Goal: Task Accomplishment & Management: Complete application form

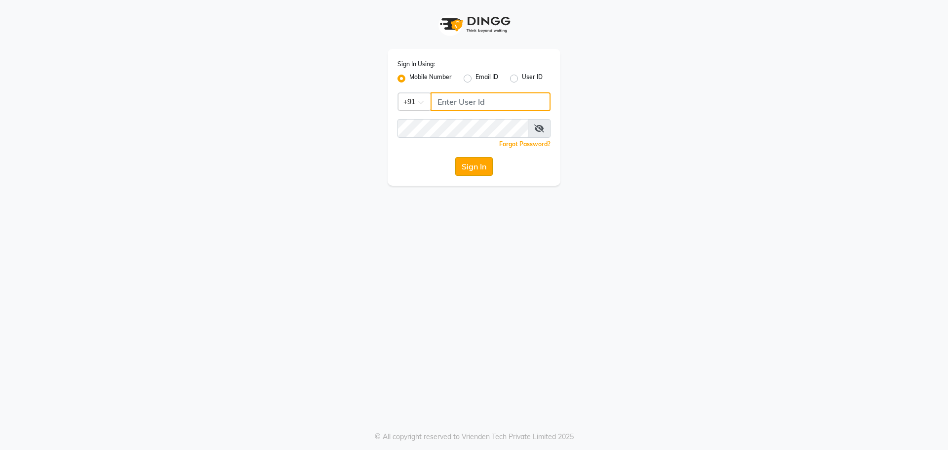
type input "7058190208"
click at [468, 160] on button "Sign In" at bounding box center [474, 166] width 38 height 19
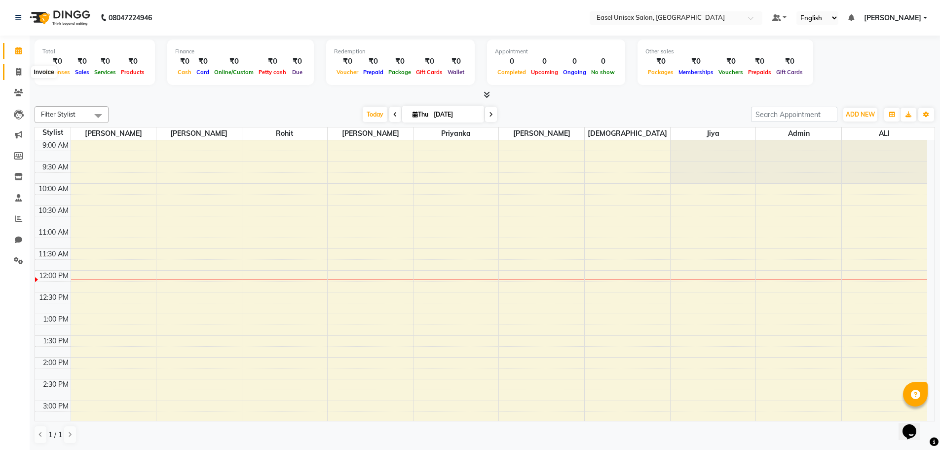
click at [20, 74] on icon at bounding box center [18, 71] width 5 height 7
select select "service"
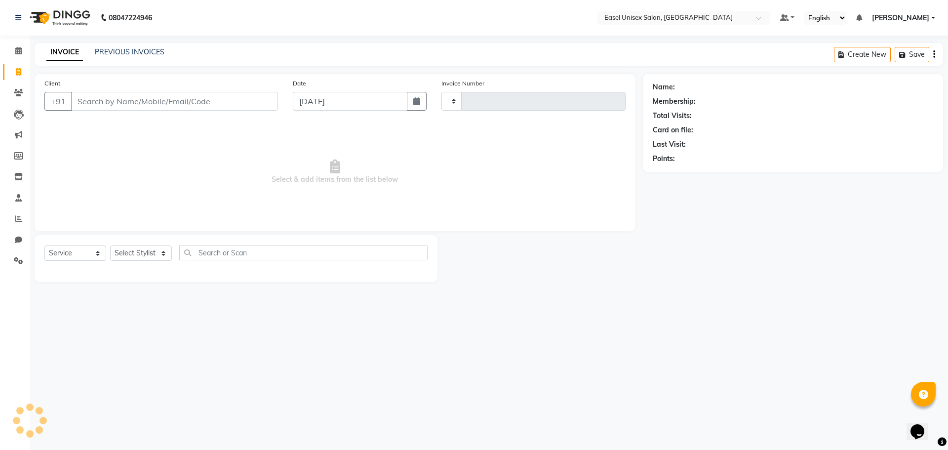
type input "1545"
select select "8639"
click at [145, 55] on link "PREVIOUS INVOICES" at bounding box center [130, 51] width 70 height 9
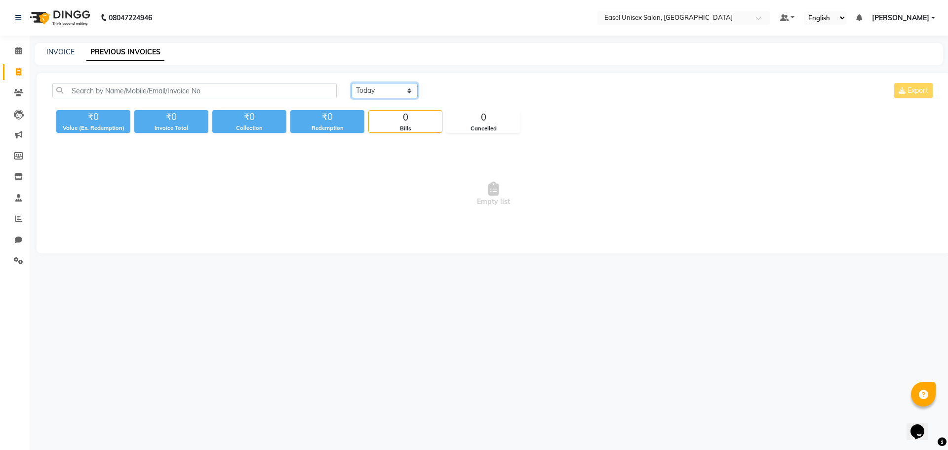
click at [395, 96] on select "[DATE] [DATE] Custom Range" at bounding box center [384, 90] width 66 height 15
select select "[DATE]"
click at [351, 83] on select "[DATE] [DATE] Custom Range" at bounding box center [384, 90] width 66 height 15
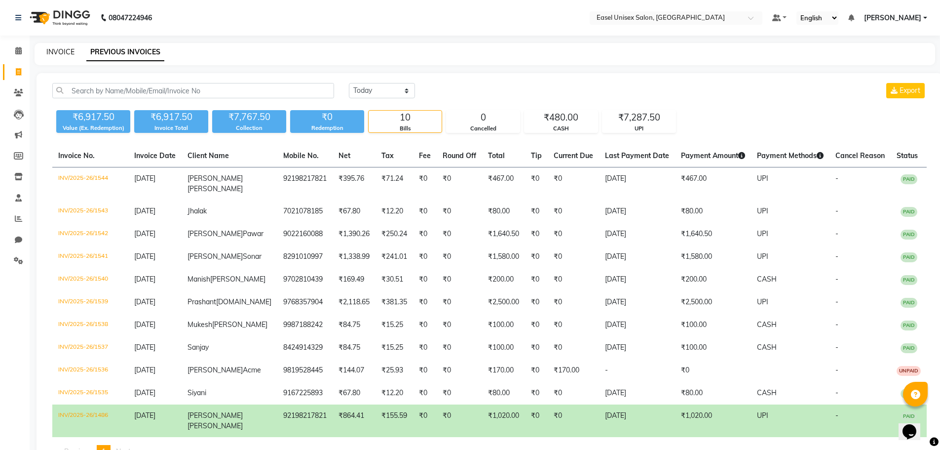
click at [56, 49] on link "INVOICE" at bounding box center [60, 51] width 28 height 9
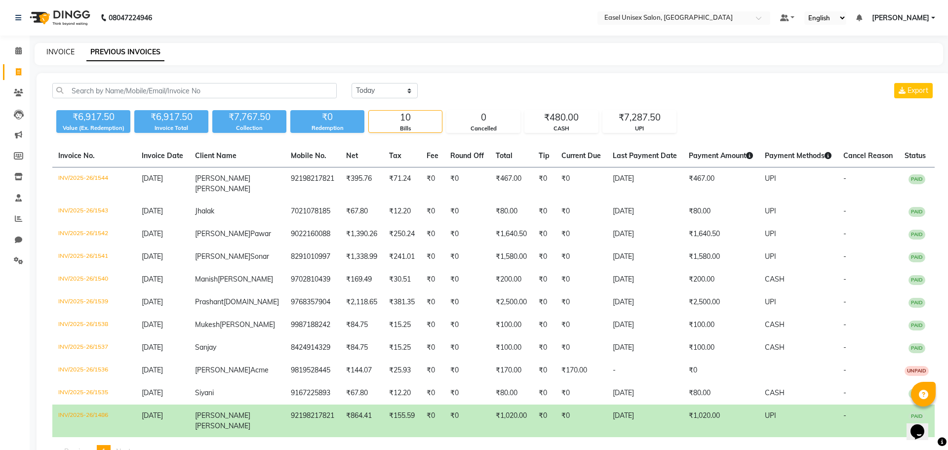
select select "service"
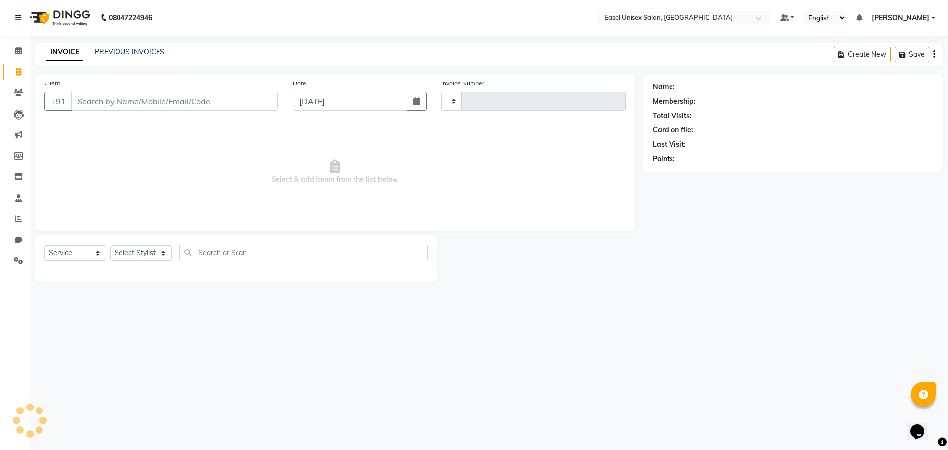
type input "1545"
select select "8639"
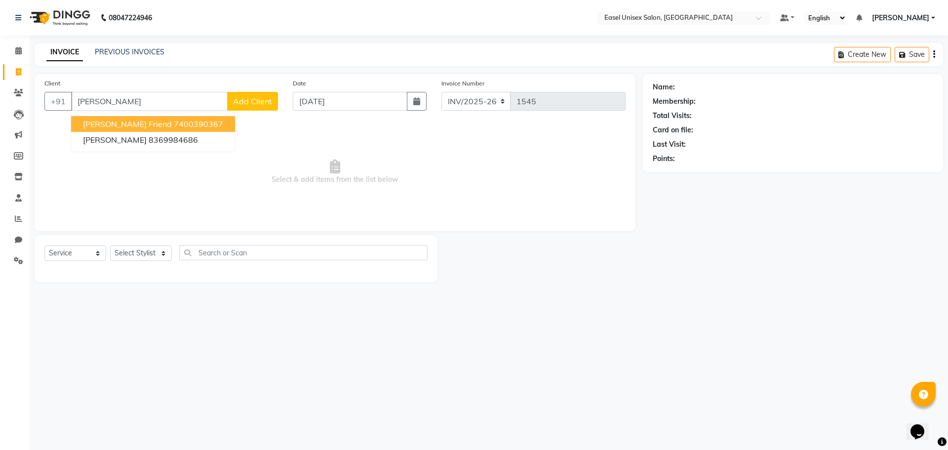
click at [182, 121] on ngb-highlight "7400390367" at bounding box center [198, 124] width 49 height 10
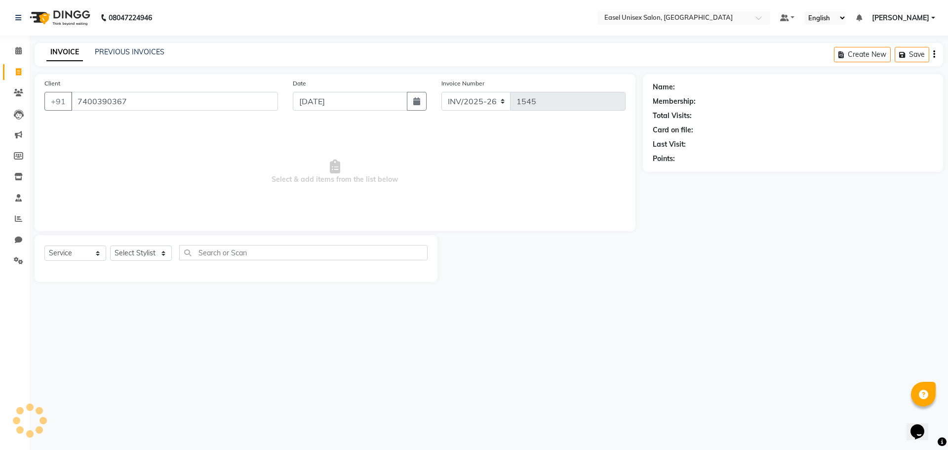
type input "7400390367"
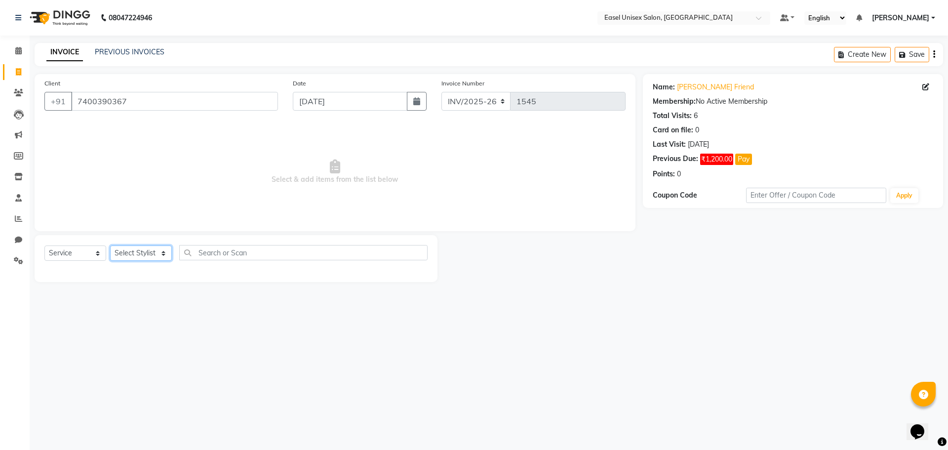
click at [143, 254] on select "Select Stylist admin [PERSON_NAME] jiya [PERSON_NAME] Priyanka [PERSON_NAME] [P…" at bounding box center [141, 252] width 62 height 15
select select "88391"
click at [110, 245] on select "Select Stylist admin [PERSON_NAME] jiya [PERSON_NAME] Priyanka [PERSON_NAME] [P…" at bounding box center [141, 252] width 62 height 15
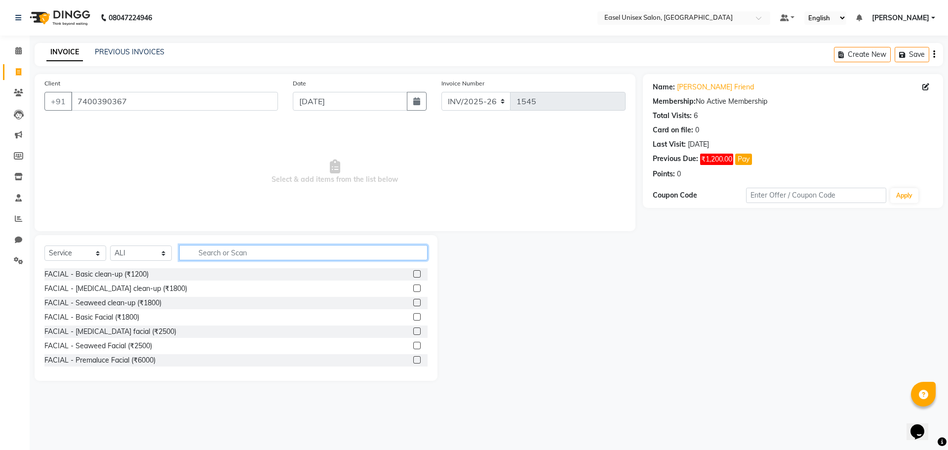
click at [236, 252] on input "text" at bounding box center [303, 252] width 248 height 15
type input "c"
click at [416, 102] on icon "button" at bounding box center [416, 101] width 7 height 8
select select "9"
select select "2025"
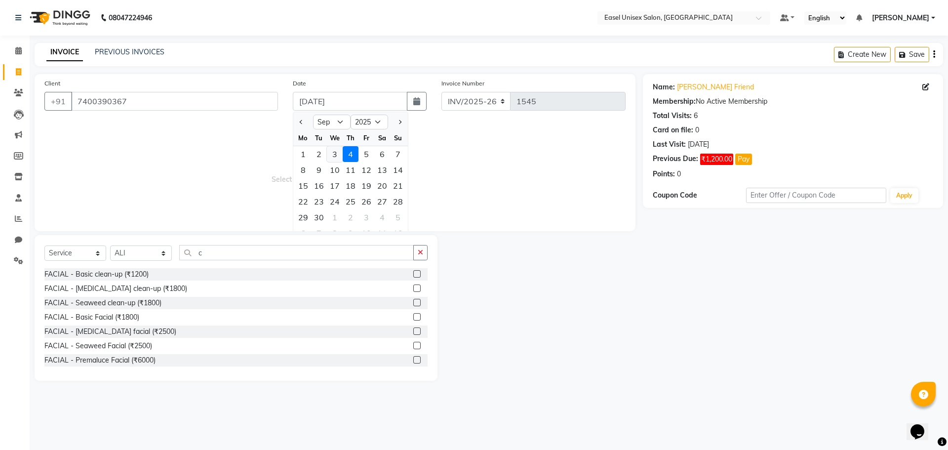
click at [332, 155] on div "3" at bounding box center [335, 154] width 16 height 16
type input "[DATE]"
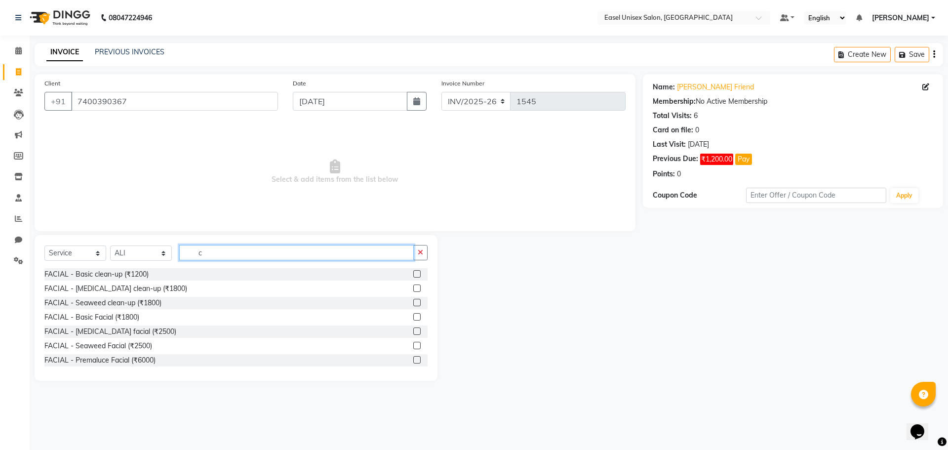
click at [245, 255] on input "c" at bounding box center [296, 252] width 234 height 15
type input "cut"
click at [413, 276] on label at bounding box center [416, 273] width 7 height 7
click at [413, 276] on input "checkbox" at bounding box center [416, 274] width 6 height 6
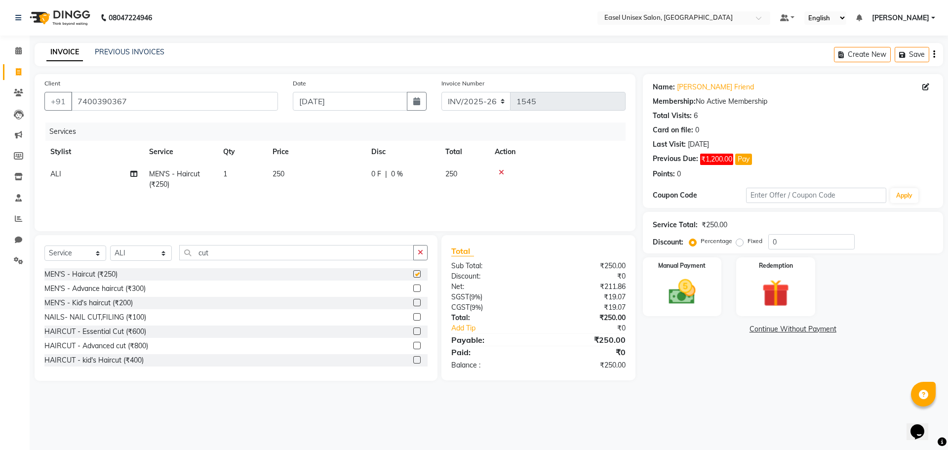
checkbox input "false"
click at [304, 174] on td "250" at bounding box center [315, 179] width 99 height 33
select select "88391"
click at [344, 178] on input "250" at bounding box center [362, 176] width 87 height 15
type input "2"
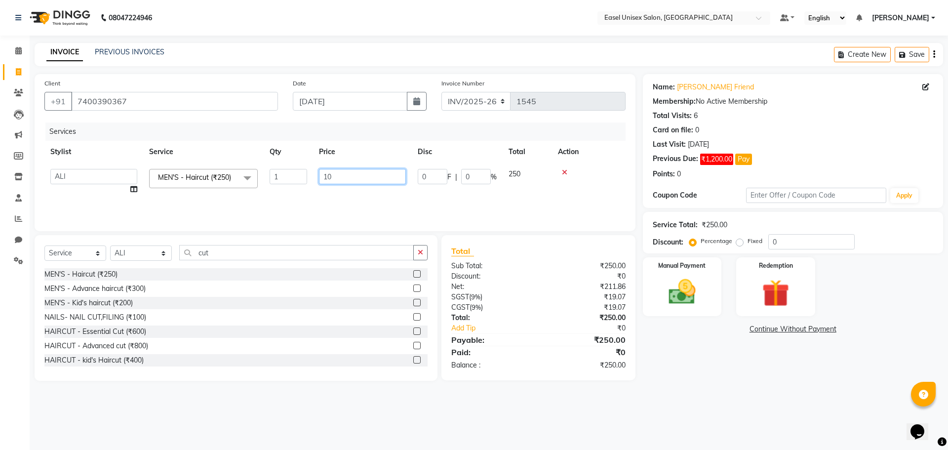
type input "100"
click at [565, 192] on td at bounding box center [557, 179] width 137 height 33
click at [670, 283] on img at bounding box center [682, 291] width 46 height 33
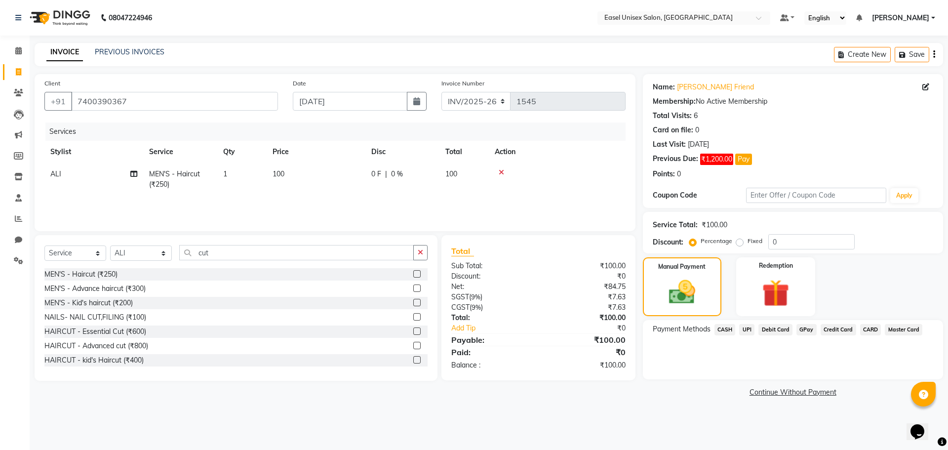
click at [725, 328] on span "CASH" at bounding box center [724, 329] width 21 height 11
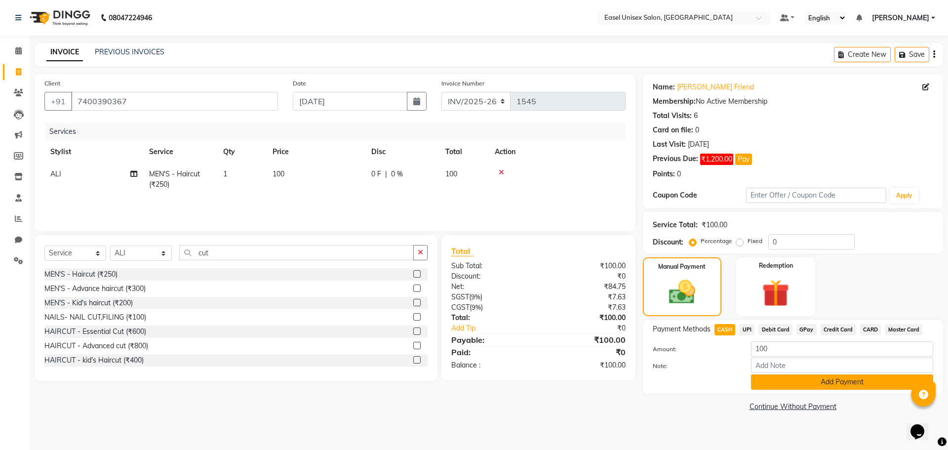
click at [821, 382] on button "Add Payment" at bounding box center [842, 381] width 182 height 15
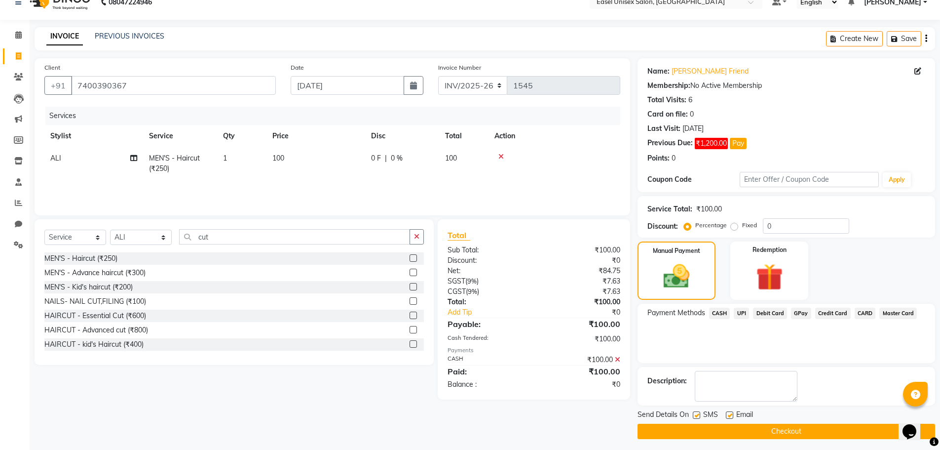
scroll to position [20, 0]
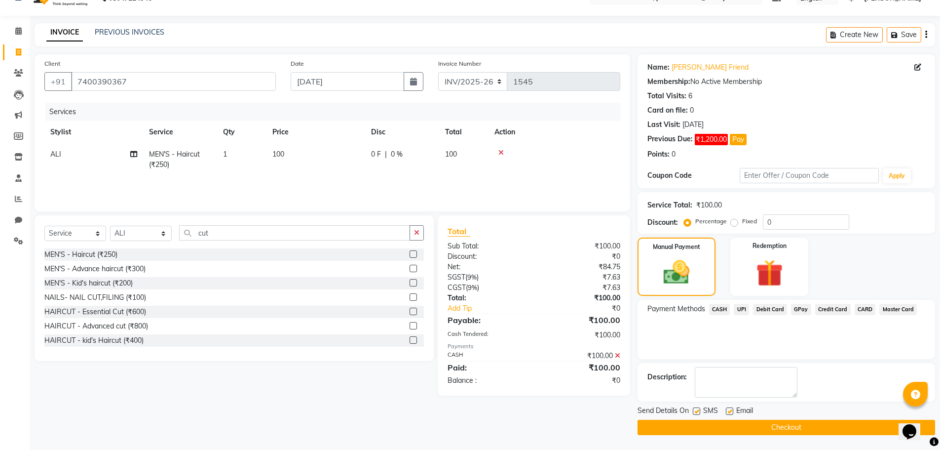
click at [806, 427] on button "Checkout" at bounding box center [787, 426] width 298 height 15
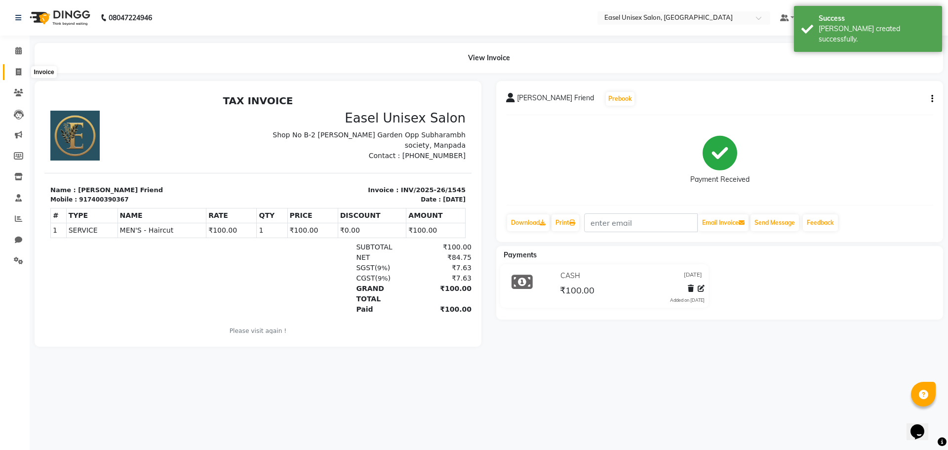
click at [19, 72] on icon at bounding box center [18, 71] width 5 height 7
select select "service"
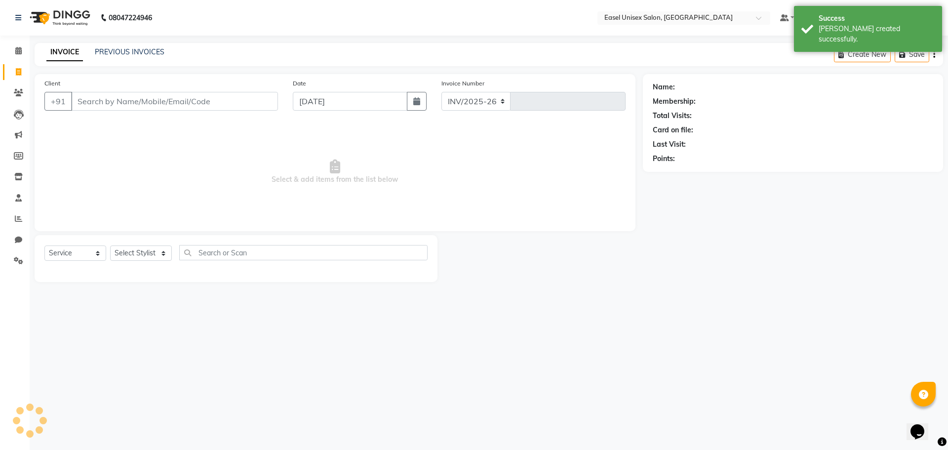
select select "8639"
type input "1546"
click at [418, 103] on icon "button" at bounding box center [416, 101] width 7 height 8
select select "9"
select select "2025"
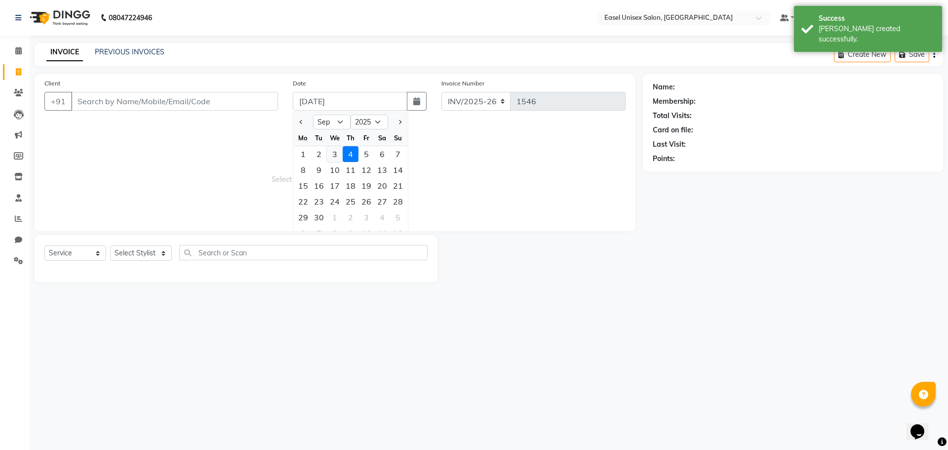
click at [336, 158] on div "3" at bounding box center [335, 154] width 16 height 16
type input "[DATE]"
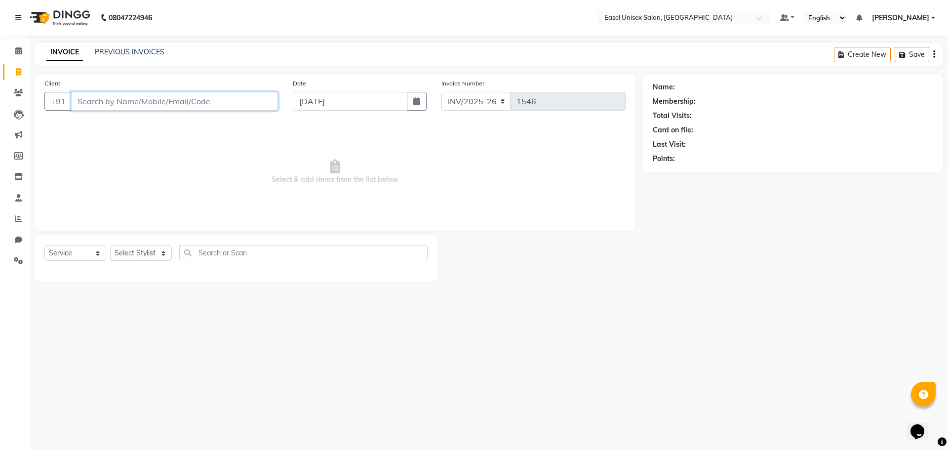
click at [206, 100] on input "Client" at bounding box center [174, 101] width 207 height 19
click at [133, 255] on select "Select Stylist admin [PERSON_NAME] jiya [PERSON_NAME] Priyanka [PERSON_NAME] [P…" at bounding box center [141, 252] width 62 height 15
select select "88391"
click at [110, 245] on select "Select Stylist admin [PERSON_NAME] jiya [PERSON_NAME] Priyanka [PERSON_NAME] [P…" at bounding box center [141, 252] width 62 height 15
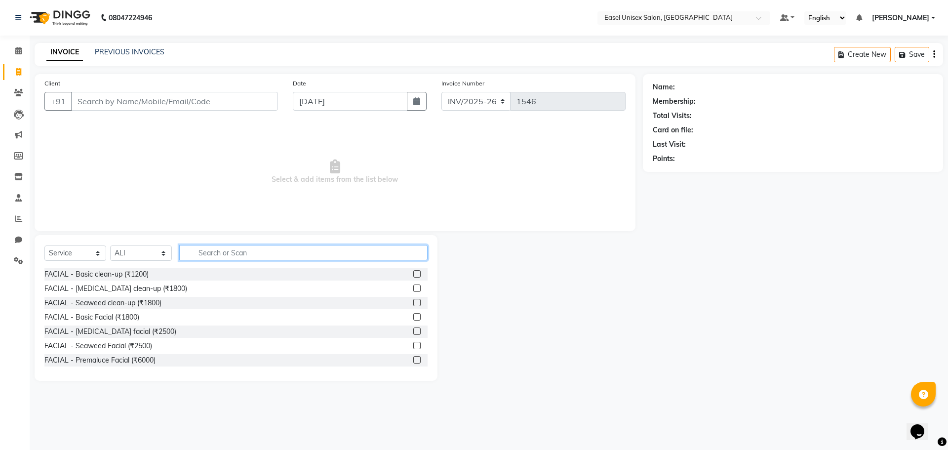
click at [238, 253] on input "text" at bounding box center [303, 252] width 248 height 15
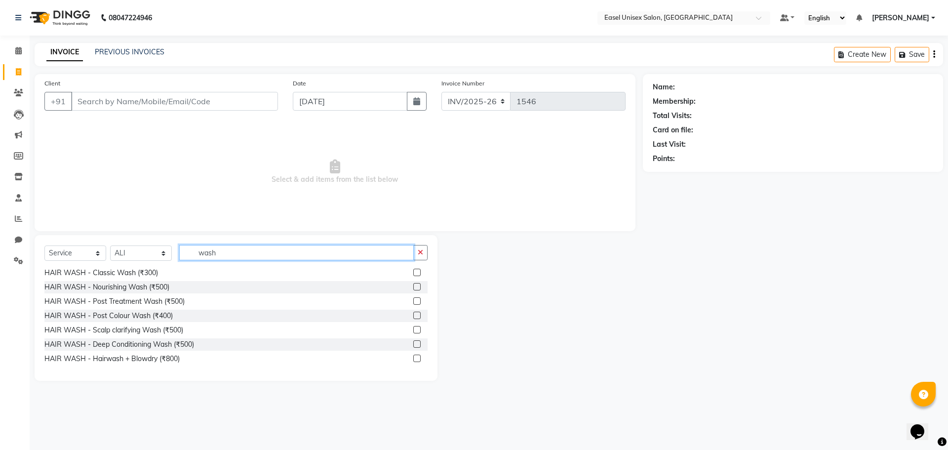
type input "wash"
click at [223, 102] on input "Client" at bounding box center [174, 101] width 207 height 19
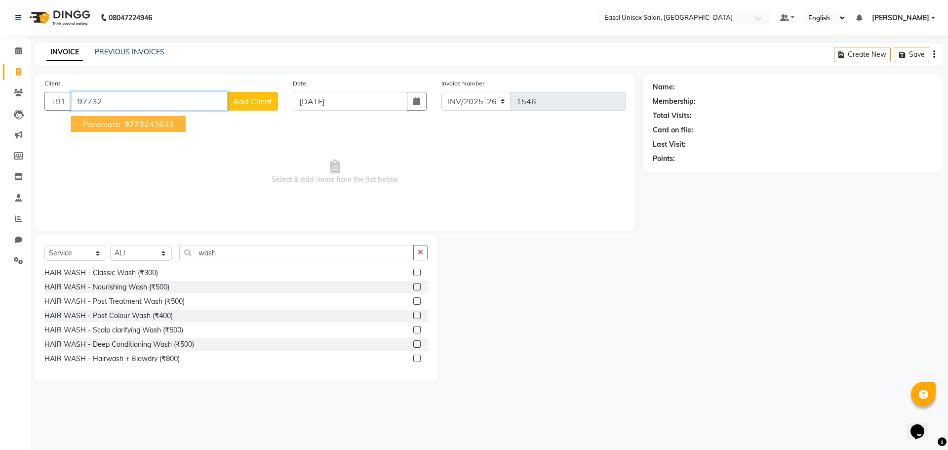
click at [157, 125] on ngb-highlight "97732 43633" at bounding box center [147, 124] width 51 height 10
type input "9773243633"
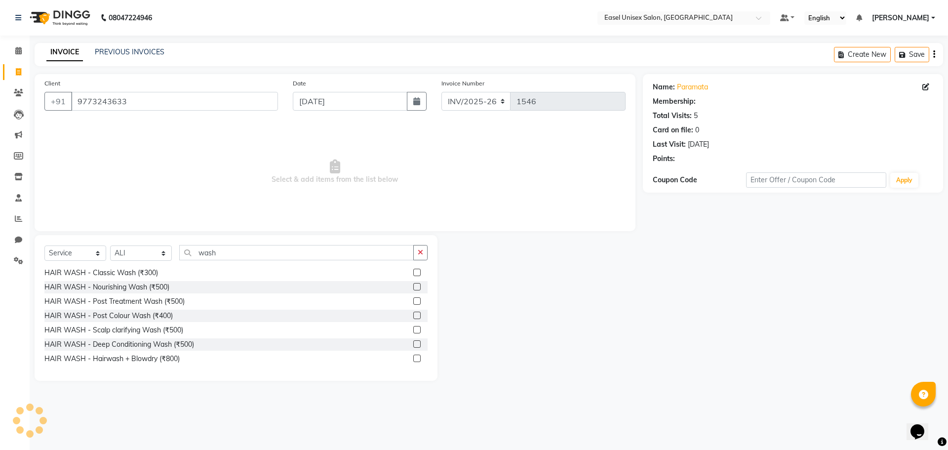
select select "1: Object"
click at [413, 360] on label at bounding box center [416, 357] width 7 height 7
click at [413, 360] on input "checkbox" at bounding box center [416, 358] width 6 height 6
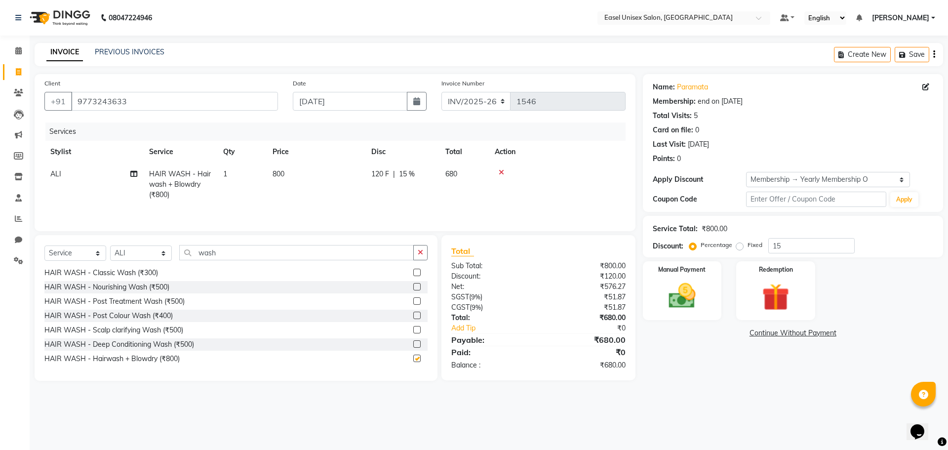
checkbox input "false"
click at [156, 248] on select "Select Stylist admin [PERSON_NAME] jiya [PERSON_NAME] Priyanka [PERSON_NAME] [P…" at bounding box center [141, 252] width 62 height 15
select select "82875"
click at [110, 245] on select "Select Stylist admin [PERSON_NAME] jiya [PERSON_NAME] Priyanka [PERSON_NAME] [P…" at bounding box center [141, 252] width 62 height 15
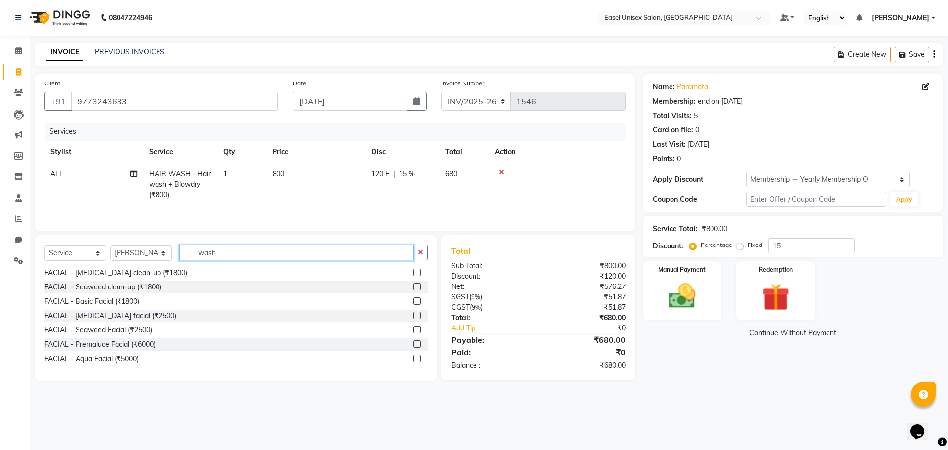
click at [240, 255] on input "wash" at bounding box center [296, 252] width 234 height 15
type input "w"
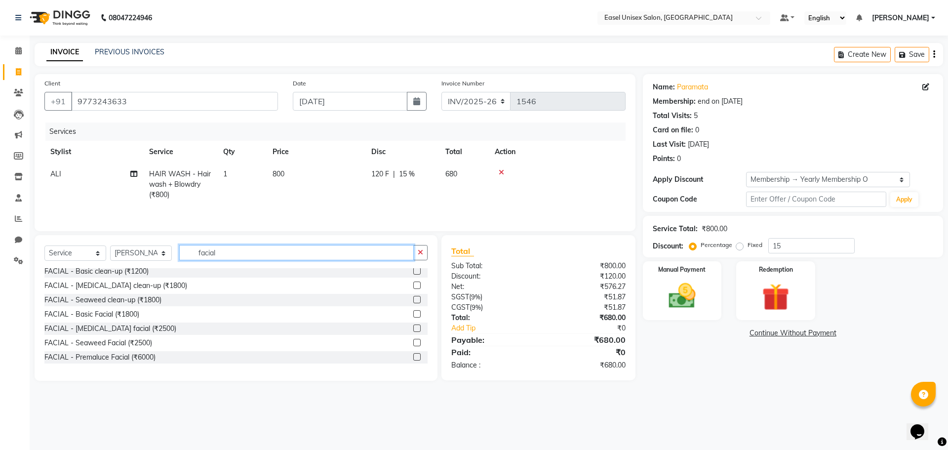
type input "facial"
click at [413, 329] on label at bounding box center [416, 327] width 7 height 7
click at [413, 329] on input "checkbox" at bounding box center [416, 328] width 6 height 6
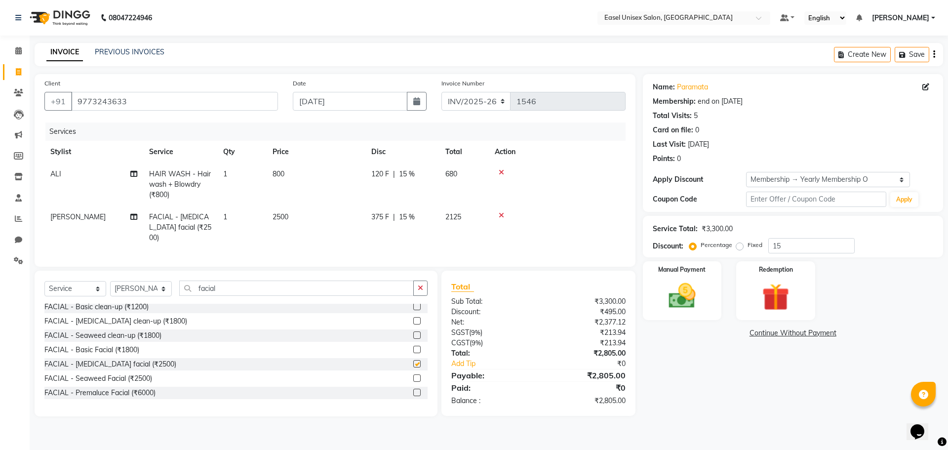
checkbox input "false"
click at [320, 284] on input "facial" at bounding box center [296, 287] width 234 height 15
type input "f"
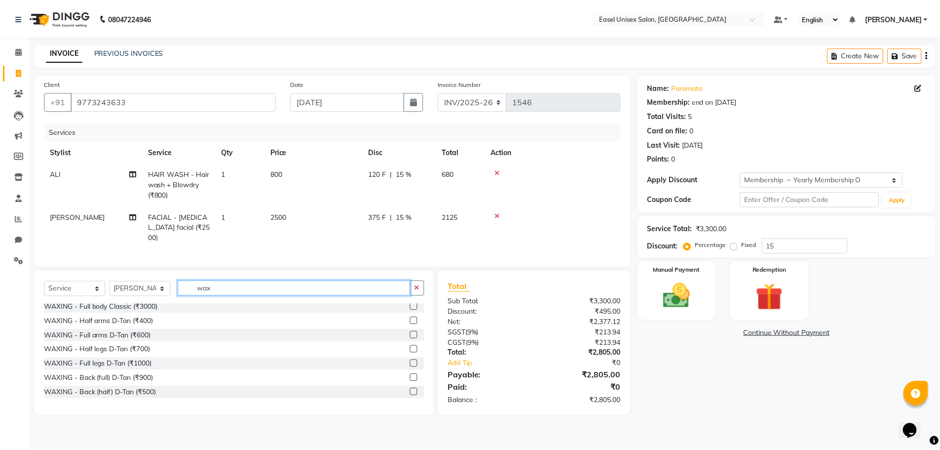
scroll to position [543, 0]
type input "wax"
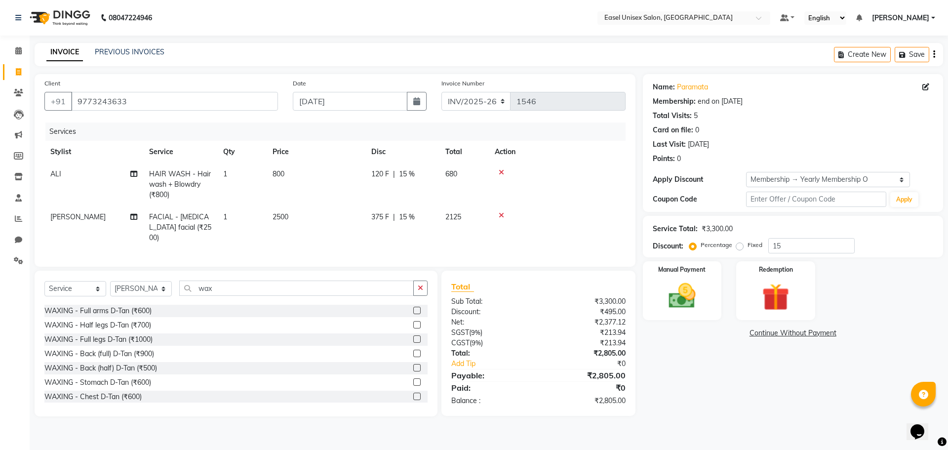
click at [413, 307] on label at bounding box center [416, 309] width 7 height 7
click at [413, 307] on input "checkbox" at bounding box center [416, 310] width 6 height 6
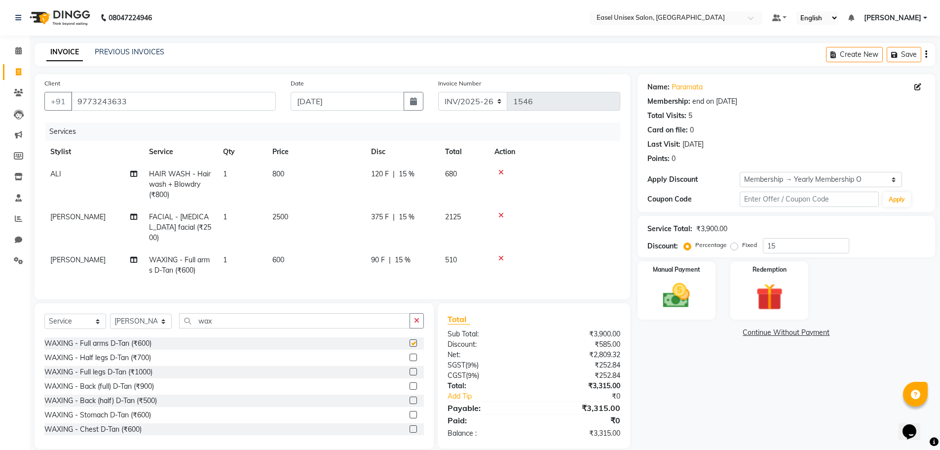
checkbox input "false"
click at [675, 273] on div "Manual Payment" at bounding box center [676, 290] width 81 height 61
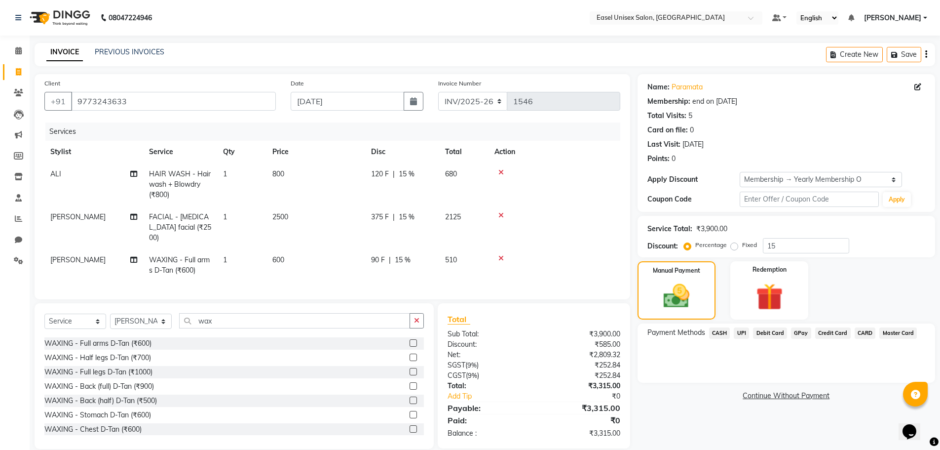
click at [740, 332] on span "UPI" at bounding box center [741, 332] width 15 height 11
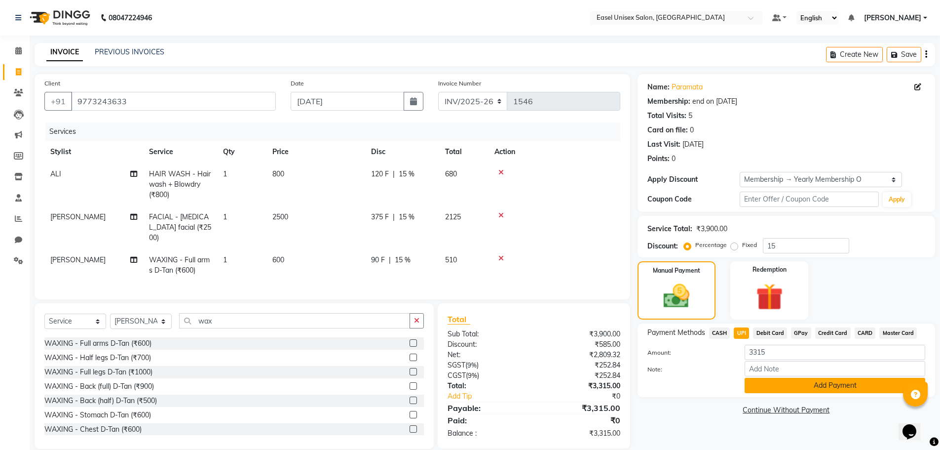
click at [771, 385] on button "Add Payment" at bounding box center [835, 385] width 181 height 15
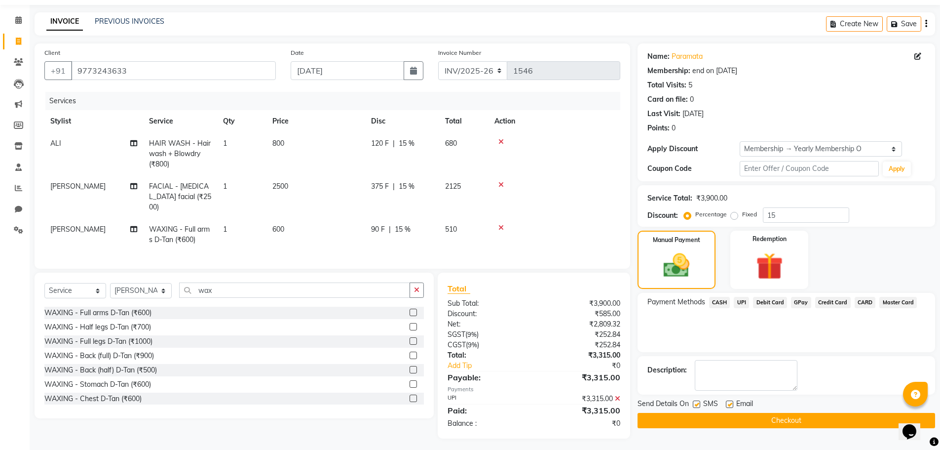
scroll to position [31, 0]
click at [780, 419] on button "Checkout" at bounding box center [787, 419] width 298 height 15
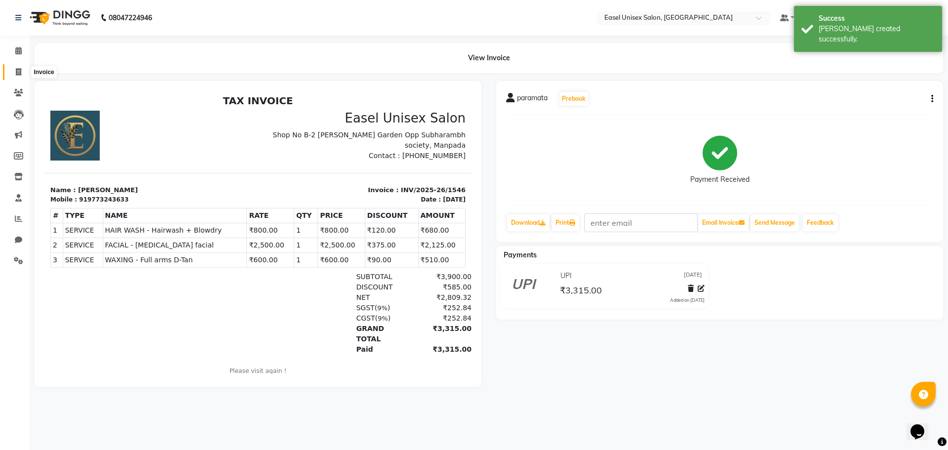
click at [15, 70] on span at bounding box center [18, 72] width 17 height 11
select select "service"
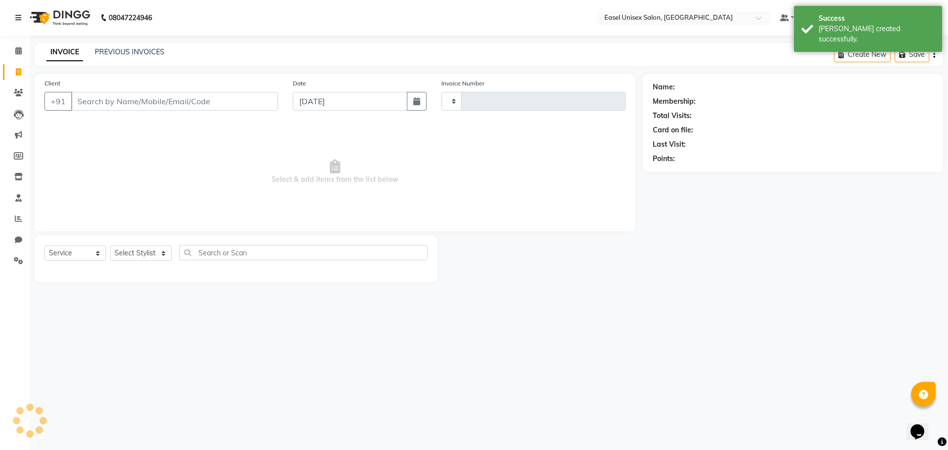
type input "1547"
select select "8639"
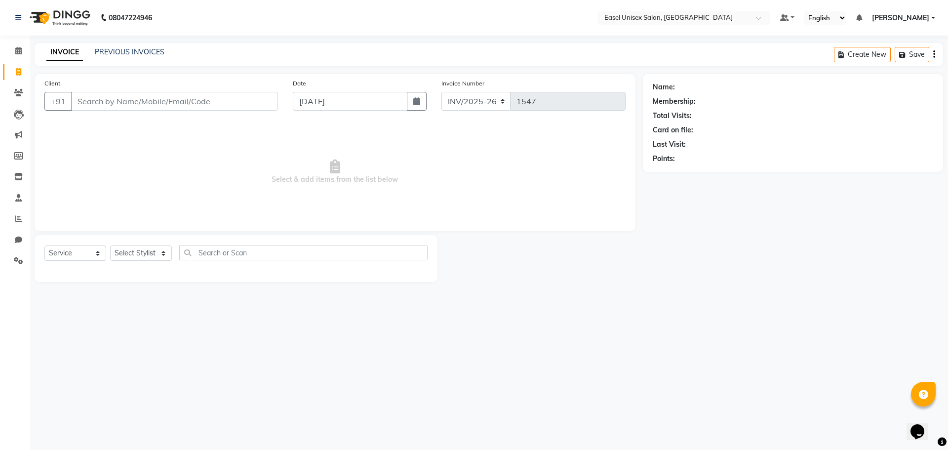
click at [107, 46] on div "INVOICE PREVIOUS INVOICES Create New Save" at bounding box center [489, 54] width 908 height 23
click at [125, 55] on link "PREVIOUS INVOICES" at bounding box center [130, 51] width 70 height 9
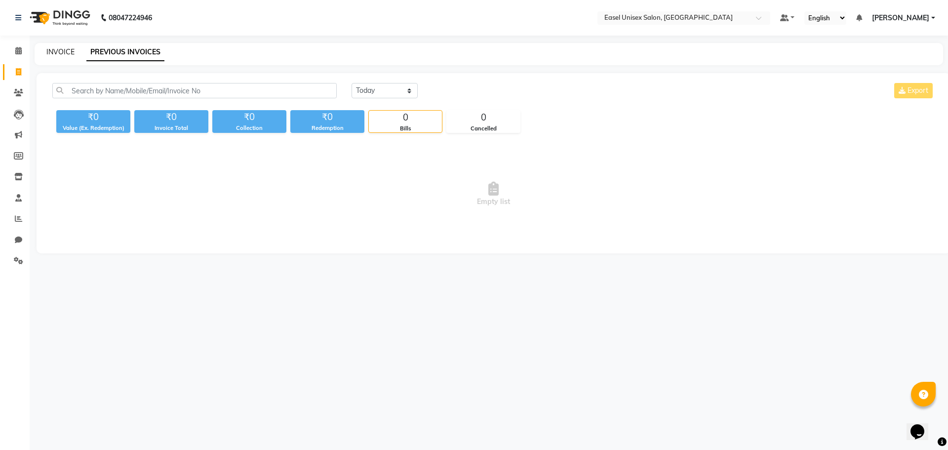
click at [61, 51] on link "INVOICE" at bounding box center [60, 51] width 28 height 9
select select "service"
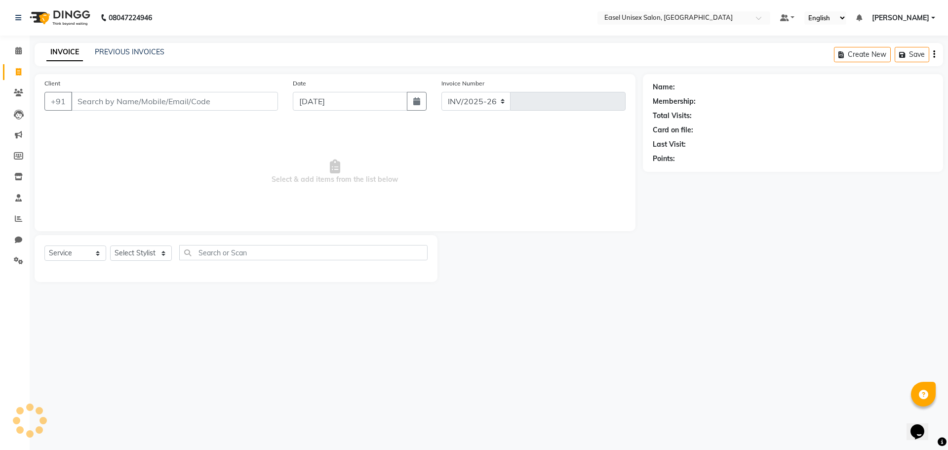
select select "8639"
type input "1547"
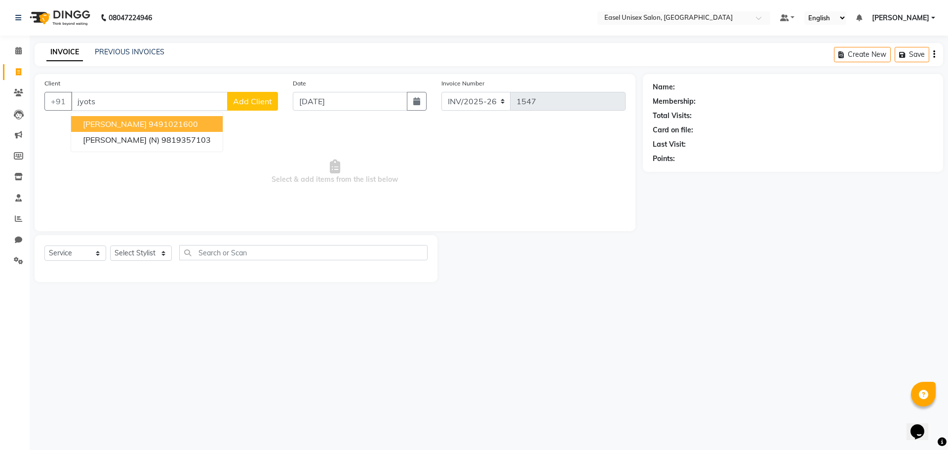
click at [316, 191] on span "Select & add items from the list below" at bounding box center [334, 171] width 581 height 99
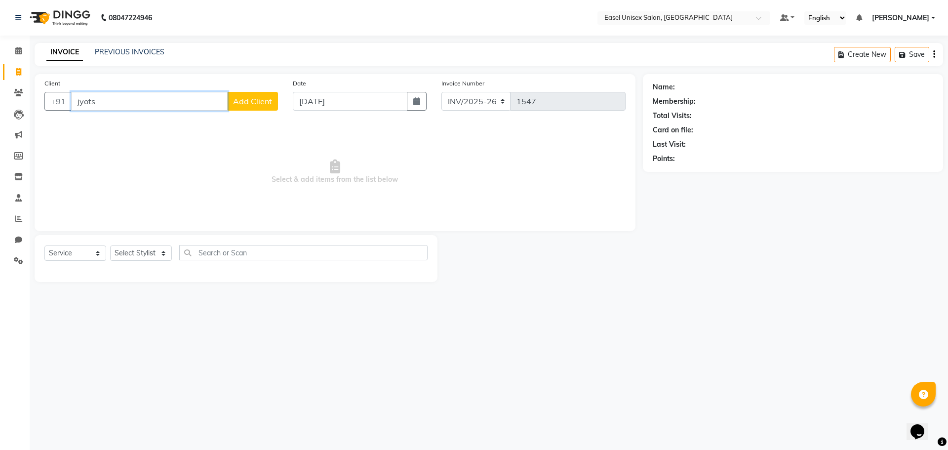
click at [213, 105] on input "jyots" at bounding box center [149, 101] width 156 height 19
type input "j"
